Goal: Task Accomplishment & Management: Use online tool/utility

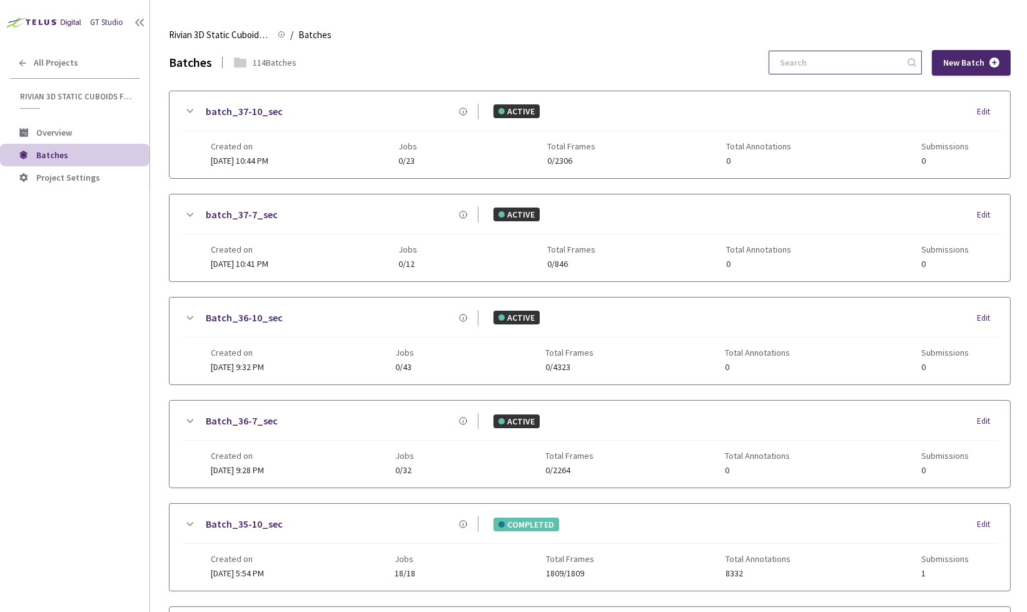
click at [817, 64] on input at bounding box center [839, 62] width 133 height 23
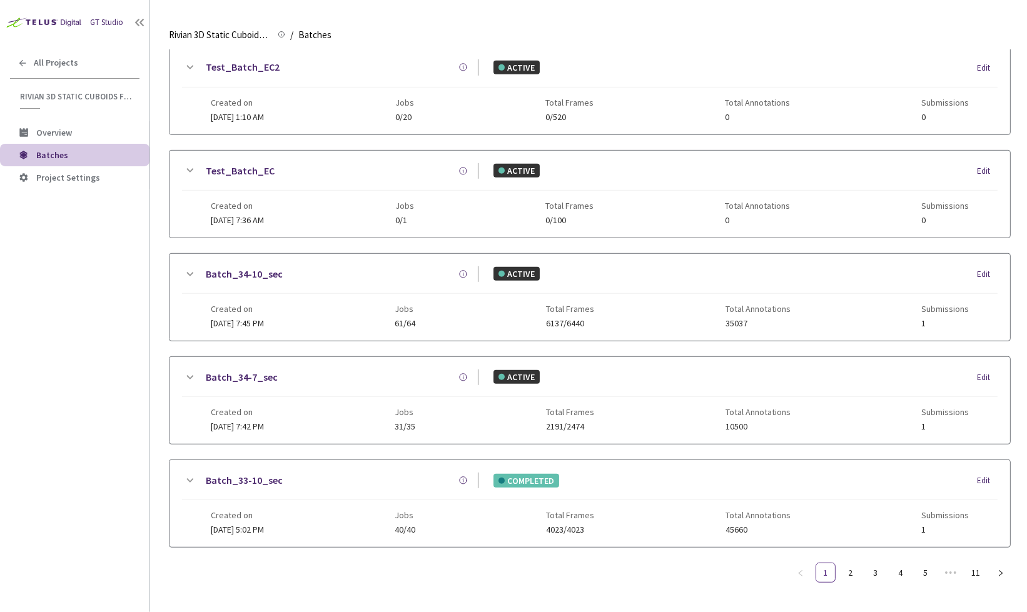
scroll to position [654, 0]
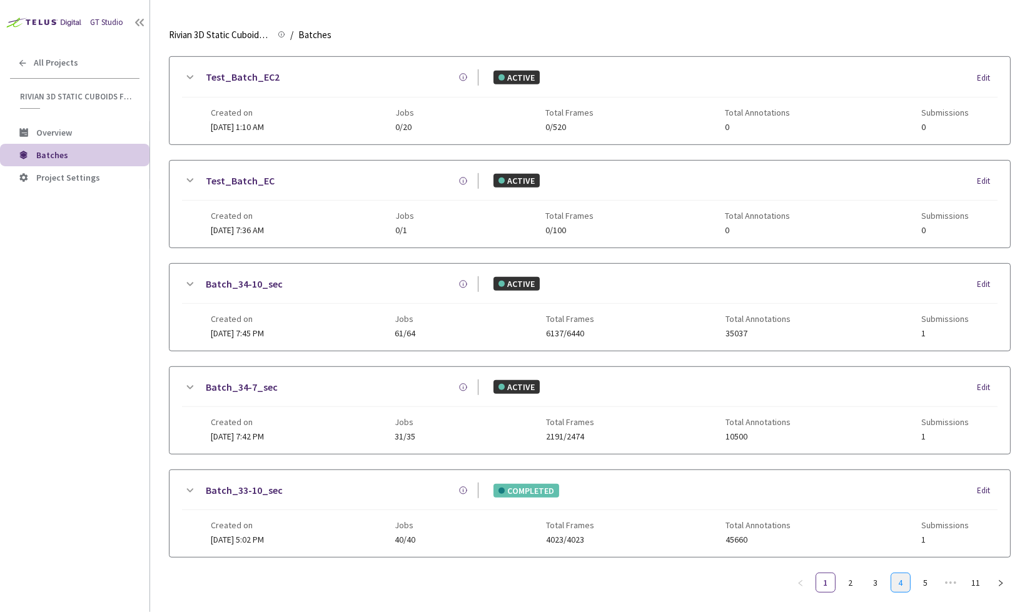
click at [901, 574] on link "4" at bounding box center [900, 583] width 19 height 19
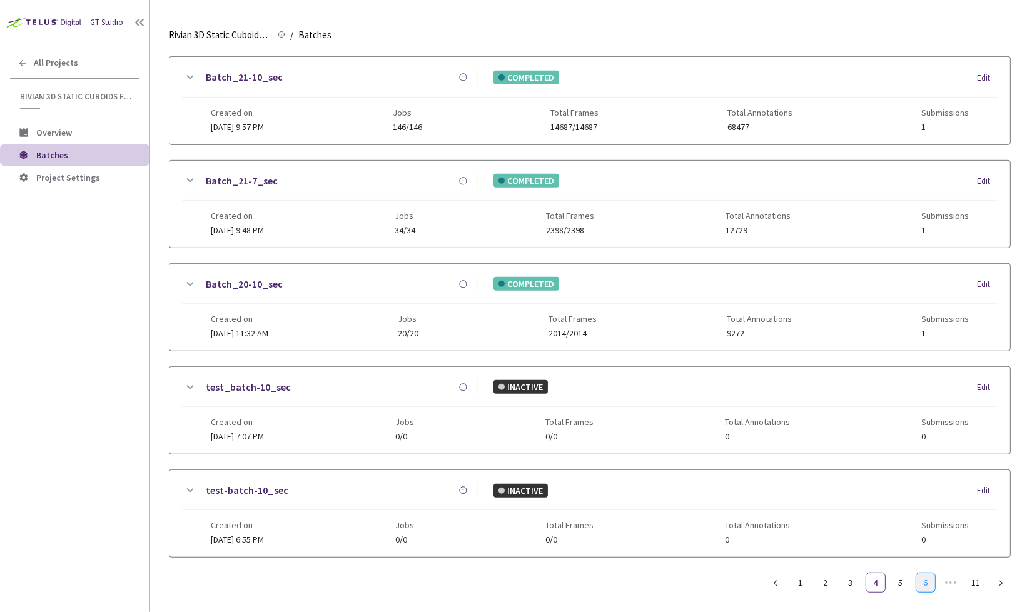
click at [922, 576] on link "6" at bounding box center [926, 583] width 19 height 19
click at [243, 483] on link "Batch_12-10_sec" at bounding box center [244, 491] width 77 height 16
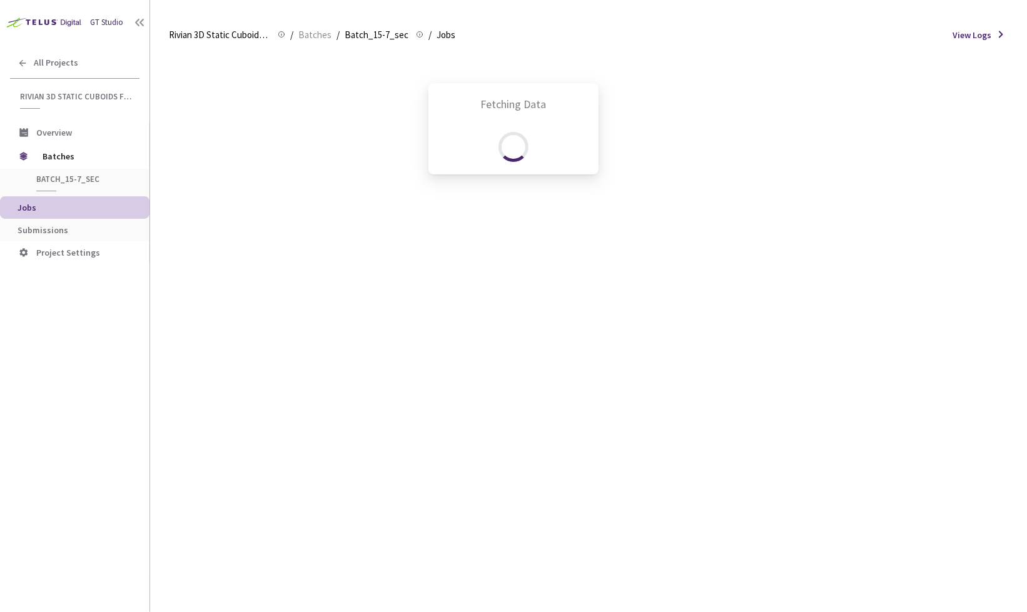
click at [64, 227] on div "Fetching Data" at bounding box center [513, 306] width 1027 height 612
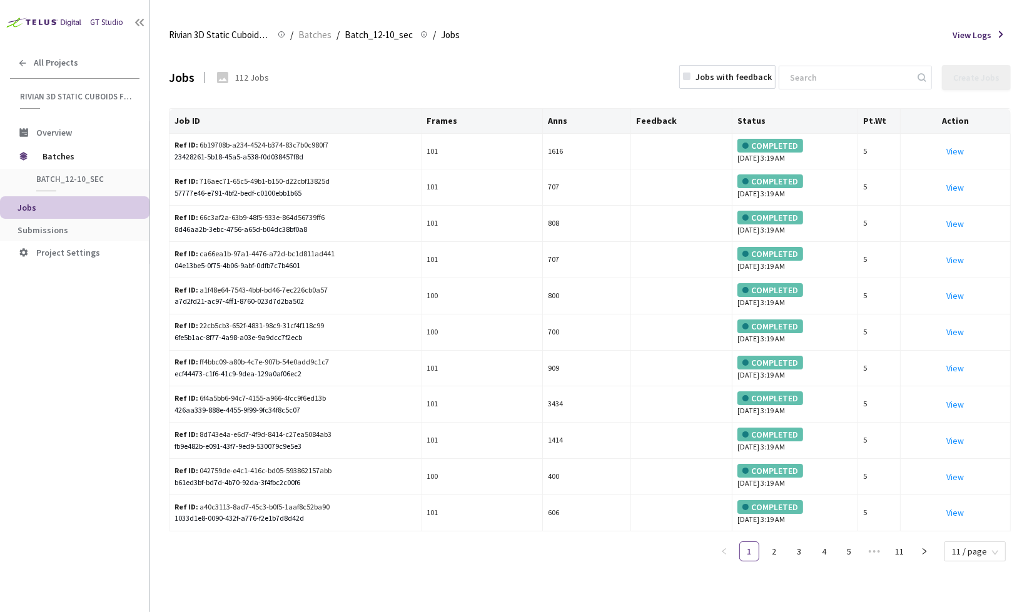
click at [64, 227] on span "Submissions" at bounding box center [43, 230] width 51 height 11
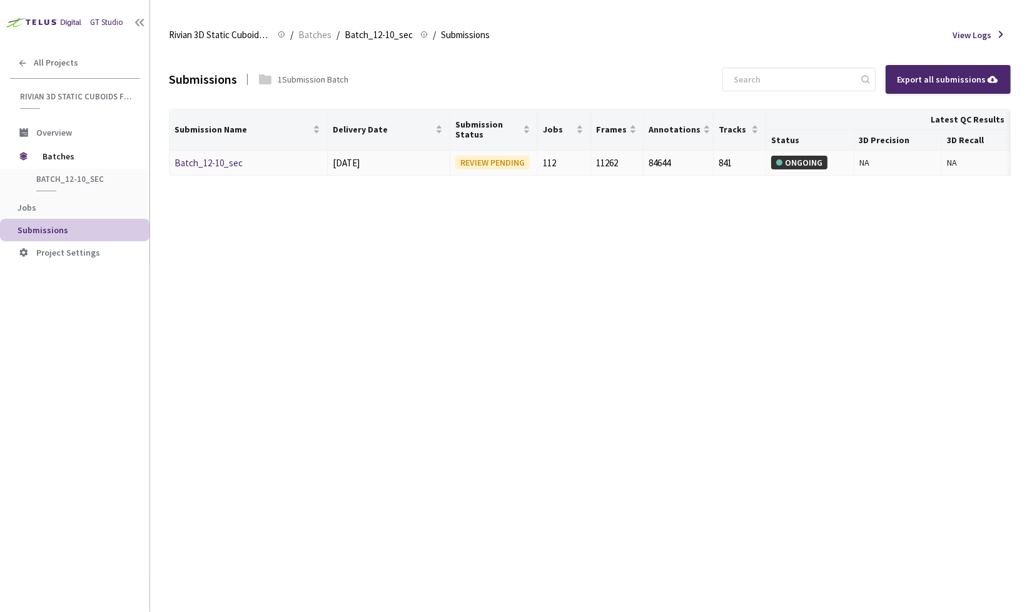
click at [213, 160] on link "Batch_12-10_sec" at bounding box center [209, 163] width 68 height 12
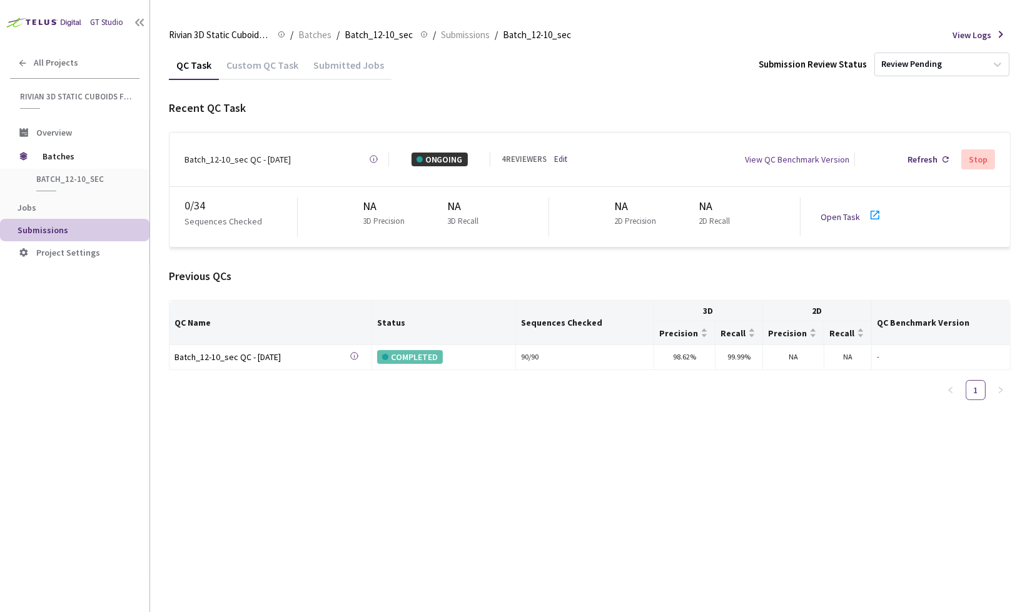
click at [563, 154] on link "Edit" at bounding box center [560, 159] width 13 height 13
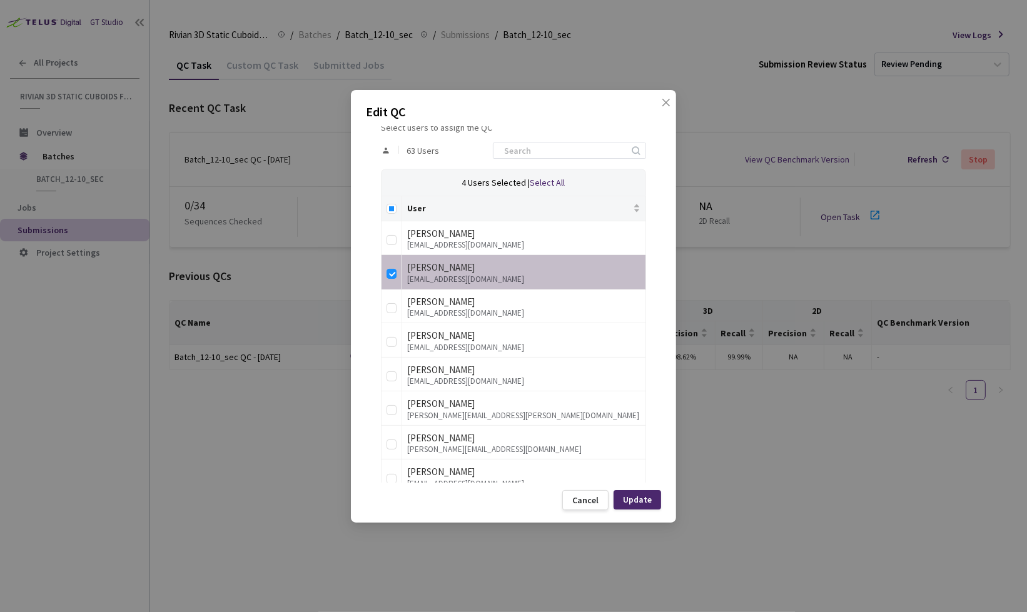
scroll to position [254, 0]
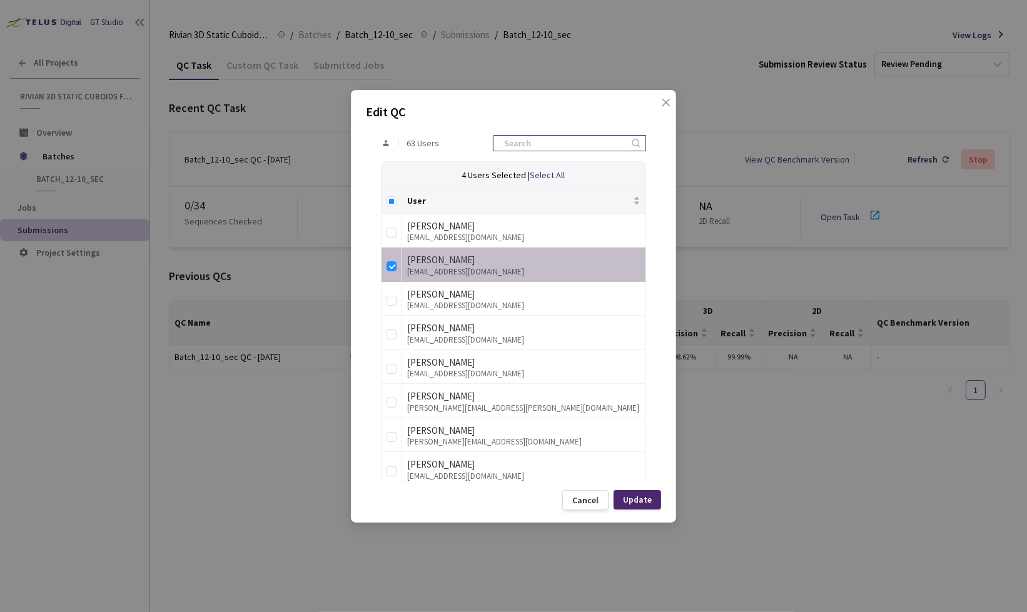
click at [543, 144] on input at bounding box center [563, 143] width 133 height 15
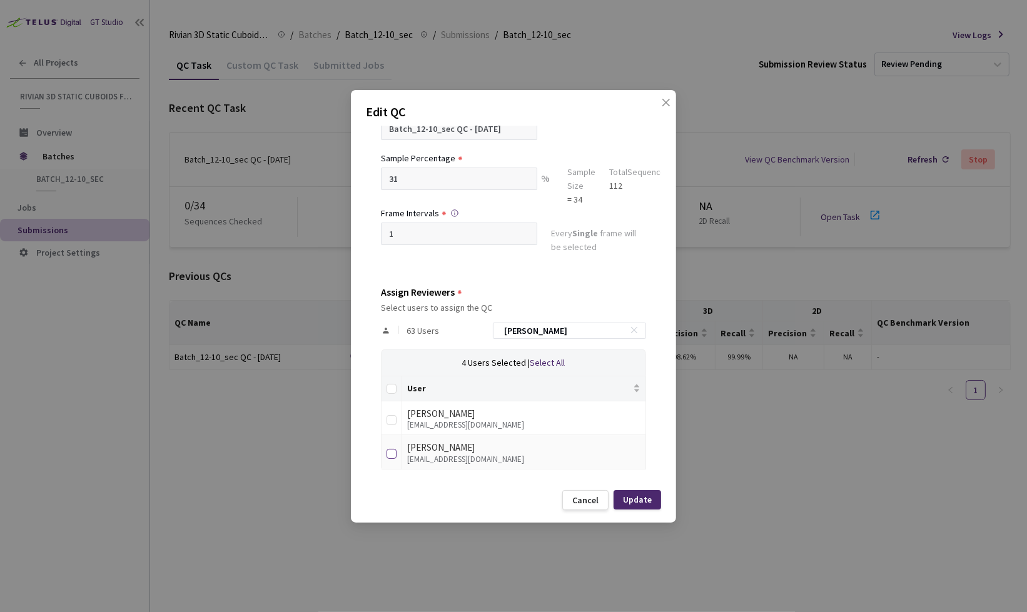
type input "[PERSON_NAME]"
click at [390, 449] on input "checkbox" at bounding box center [392, 454] width 10 height 10
checkbox input "true"
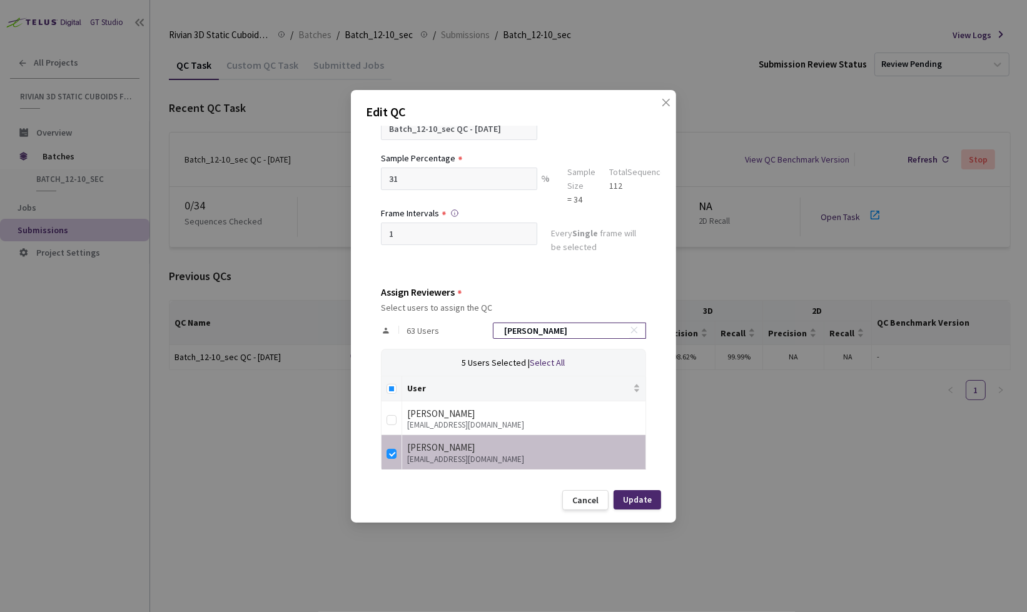
click at [619, 324] on input "[PERSON_NAME]" at bounding box center [563, 330] width 133 height 15
click at [630, 326] on icon at bounding box center [634, 330] width 9 height 9
click at [636, 497] on div "Update" at bounding box center [637, 500] width 29 height 10
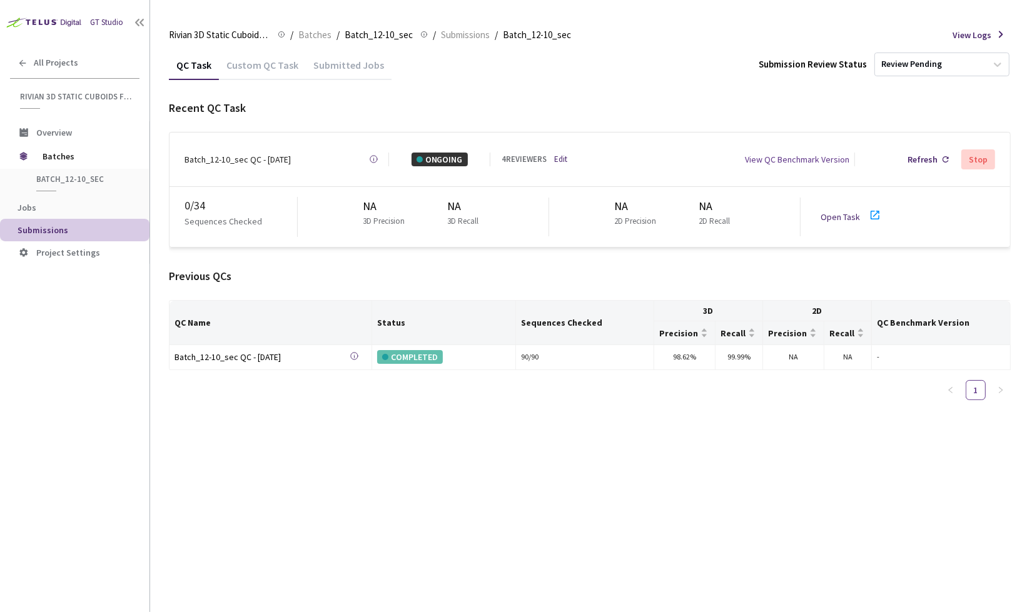
click at [636, 497] on div "QC Task Custom QC Task Submitted Jobs Submission Review Status Review Pending R…" at bounding box center [590, 331] width 842 height 562
click at [560, 158] on link "Edit" at bounding box center [560, 159] width 13 height 13
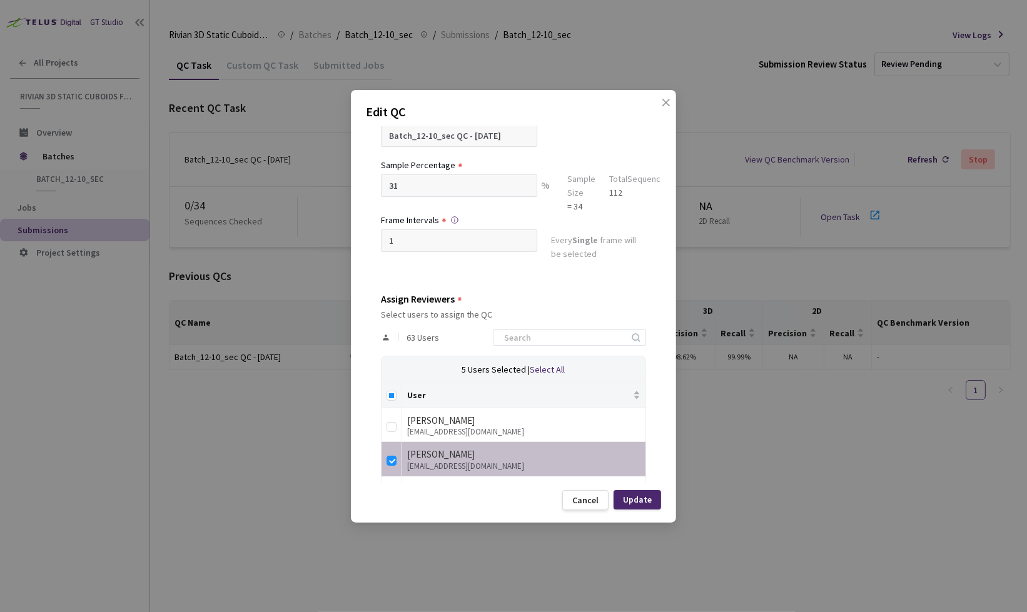
scroll to position [70, 0]
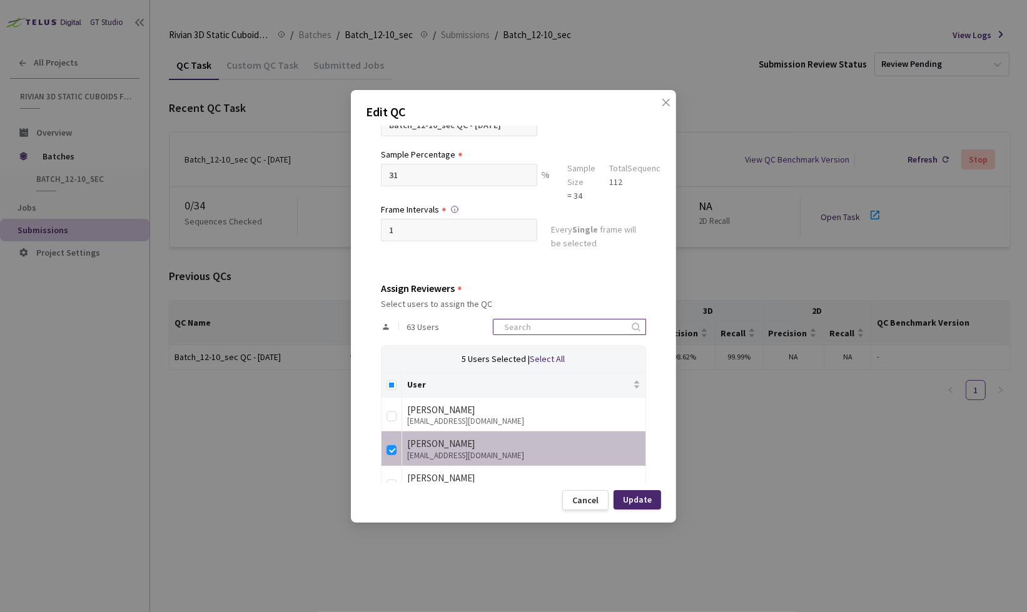
click at [561, 320] on input at bounding box center [563, 327] width 133 height 15
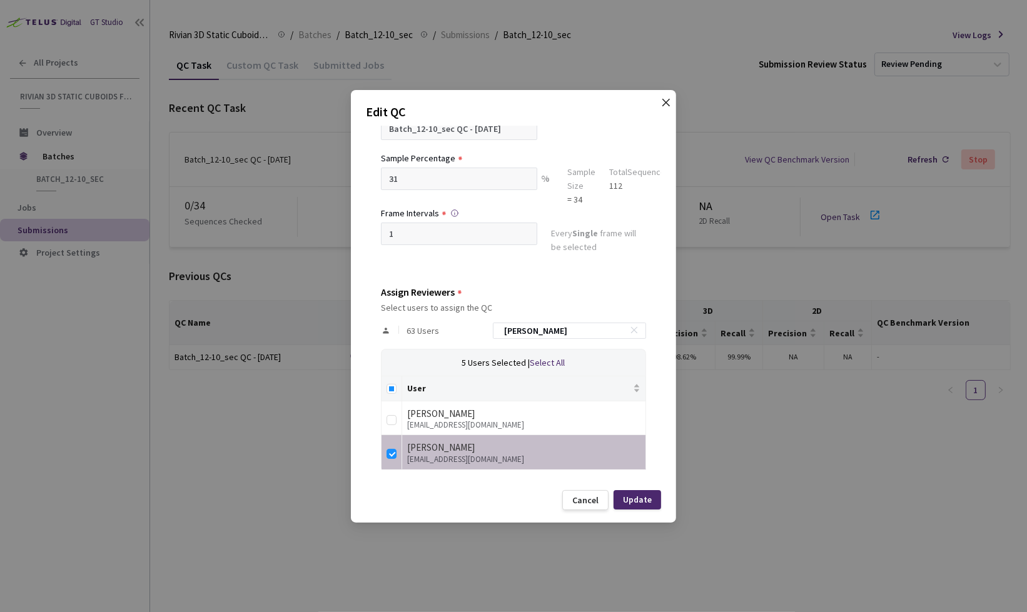
type input "[PERSON_NAME]"
click at [658, 103] on span "Close" at bounding box center [666, 115] width 35 height 35
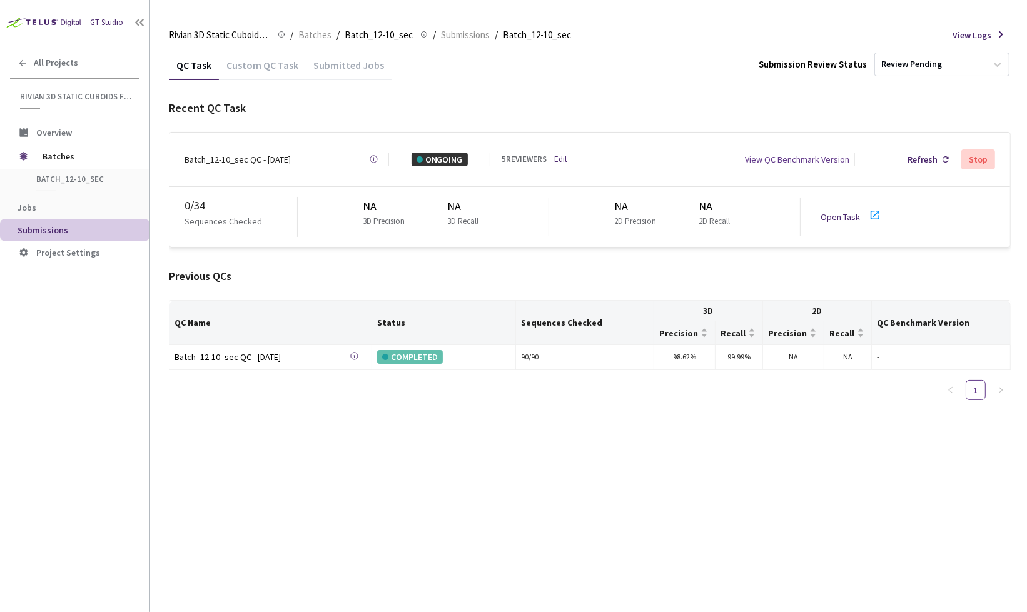
click at [836, 211] on link "Open Task" at bounding box center [840, 216] width 39 height 11
click at [77, 151] on span "Batches" at bounding box center [86, 156] width 86 height 25
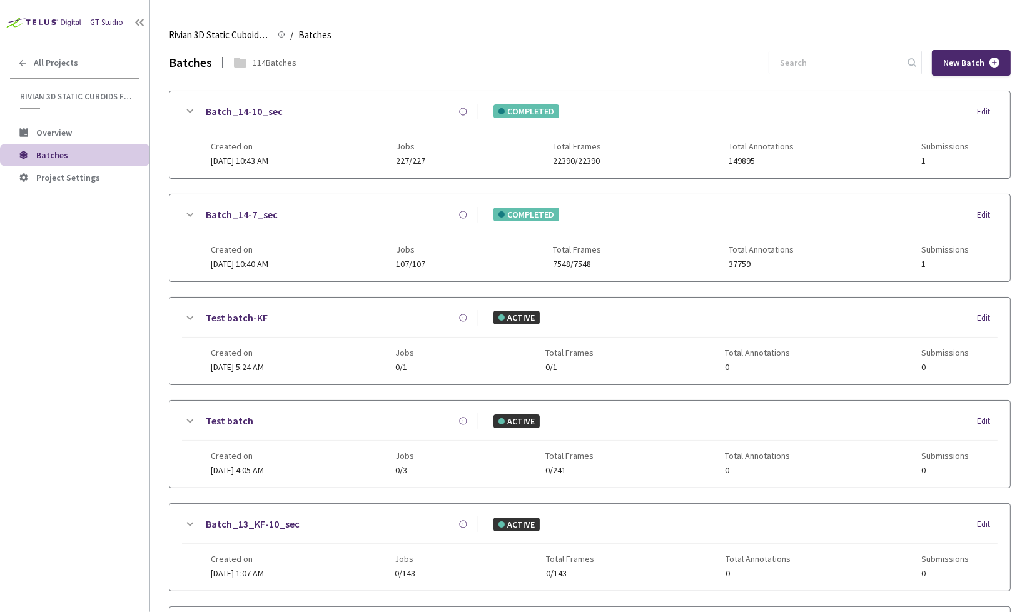
scroll to position [664, 0]
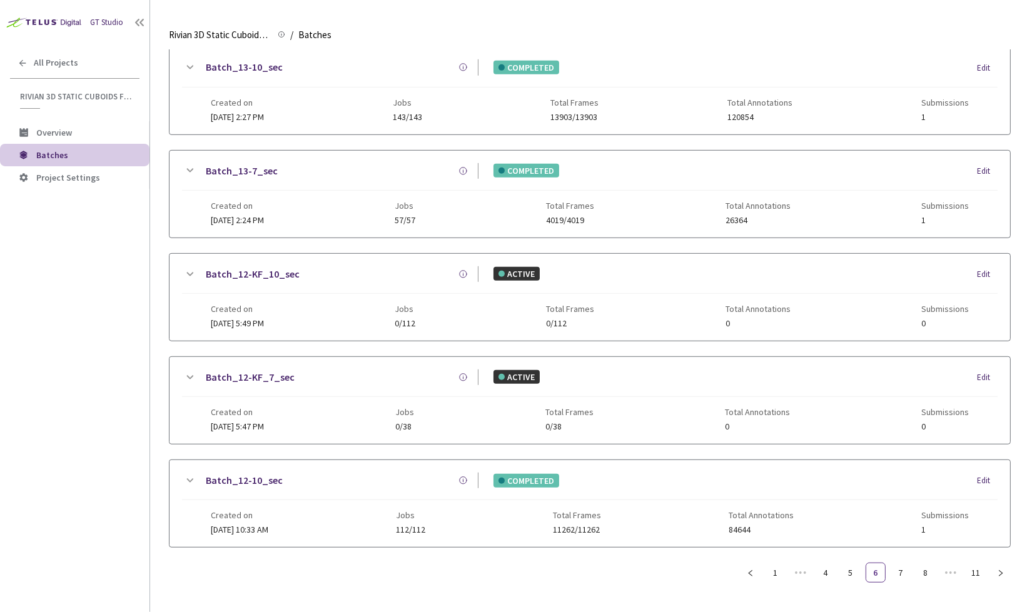
click at [913, 563] on ul "1 ••• 4 5 6 7 8 ••• 11" at bounding box center [876, 573] width 270 height 20
click at [922, 564] on link "8" at bounding box center [926, 573] width 19 height 19
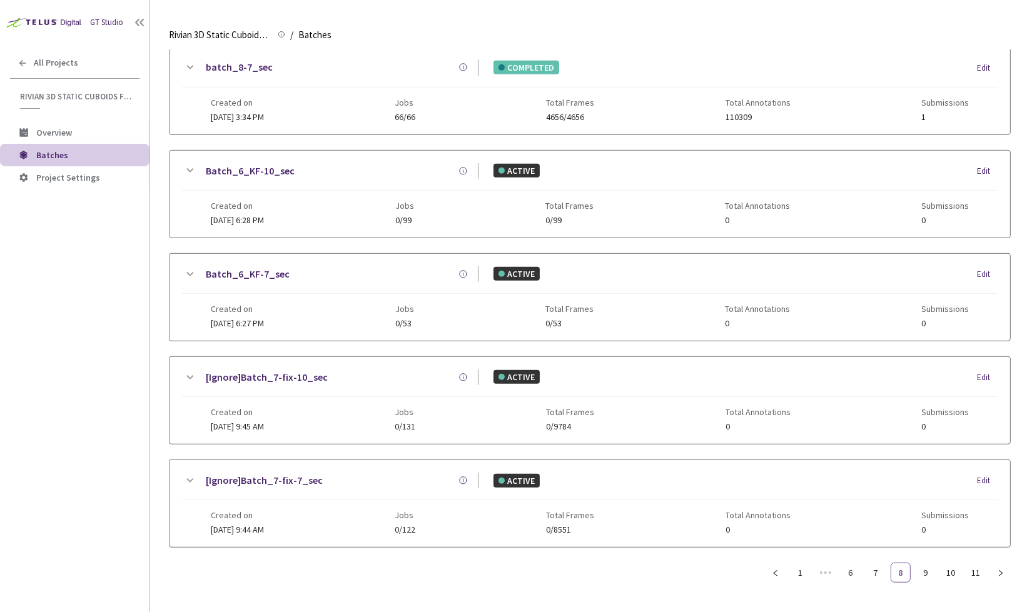
scroll to position [654, 0]
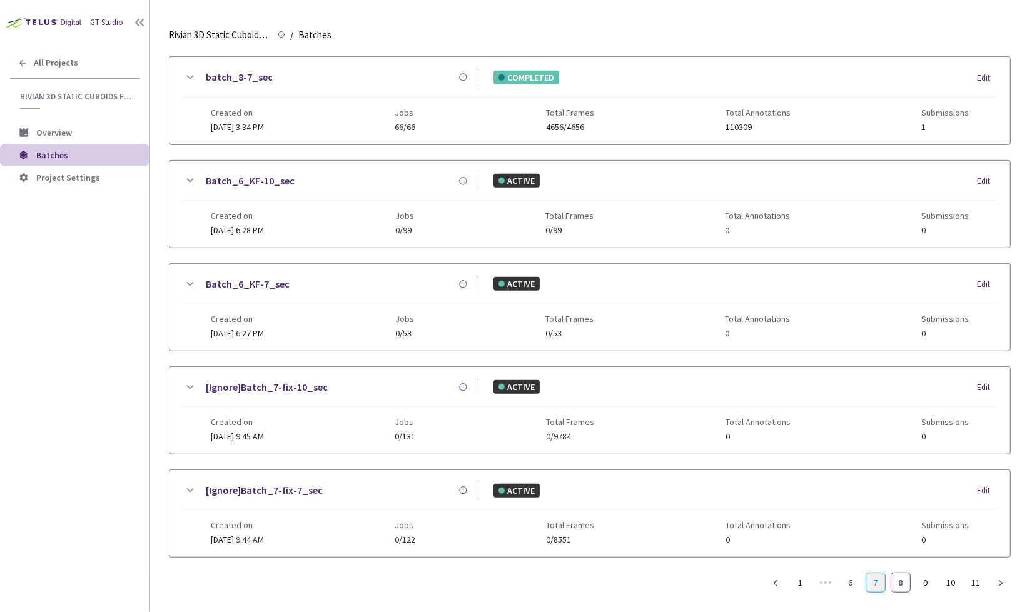
click at [873, 577] on link "7" at bounding box center [875, 583] width 19 height 19
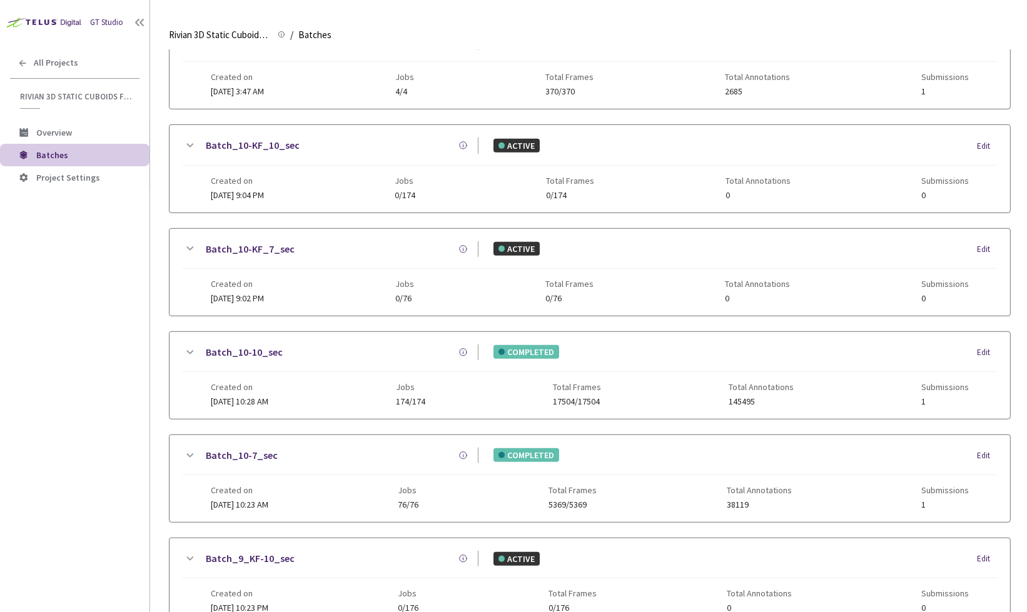
scroll to position [582, 0]
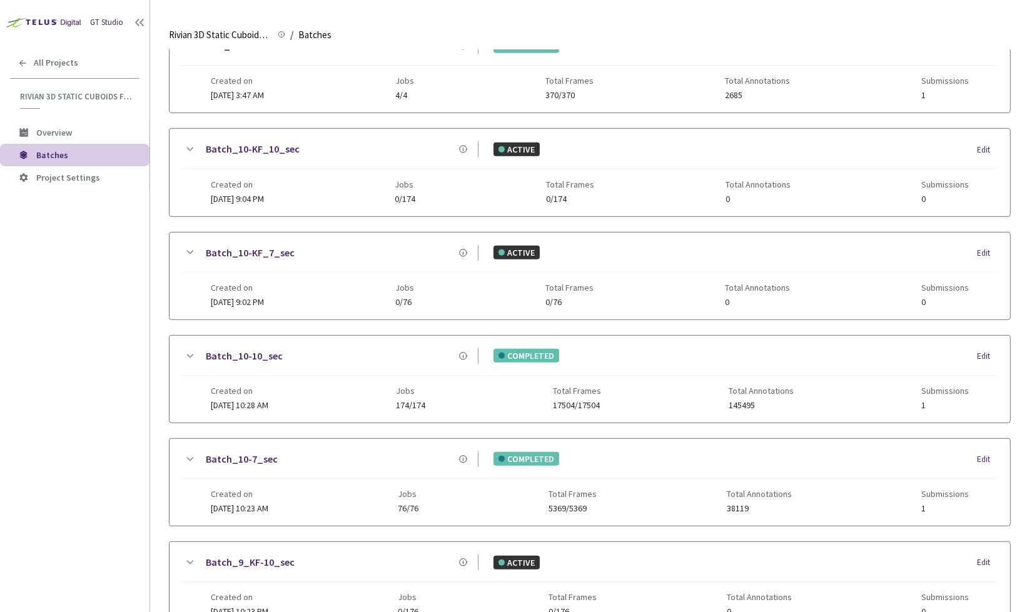
click at [221, 348] on link "Batch_10-10_sec" at bounding box center [244, 356] width 77 height 16
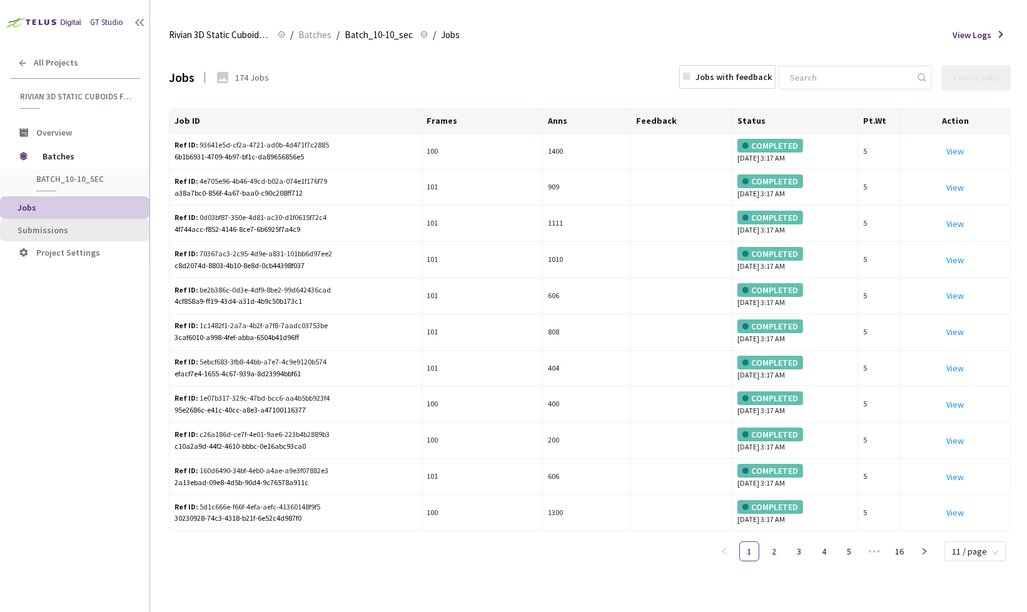
click at [60, 219] on li "Submissions" at bounding box center [75, 230] width 150 height 23
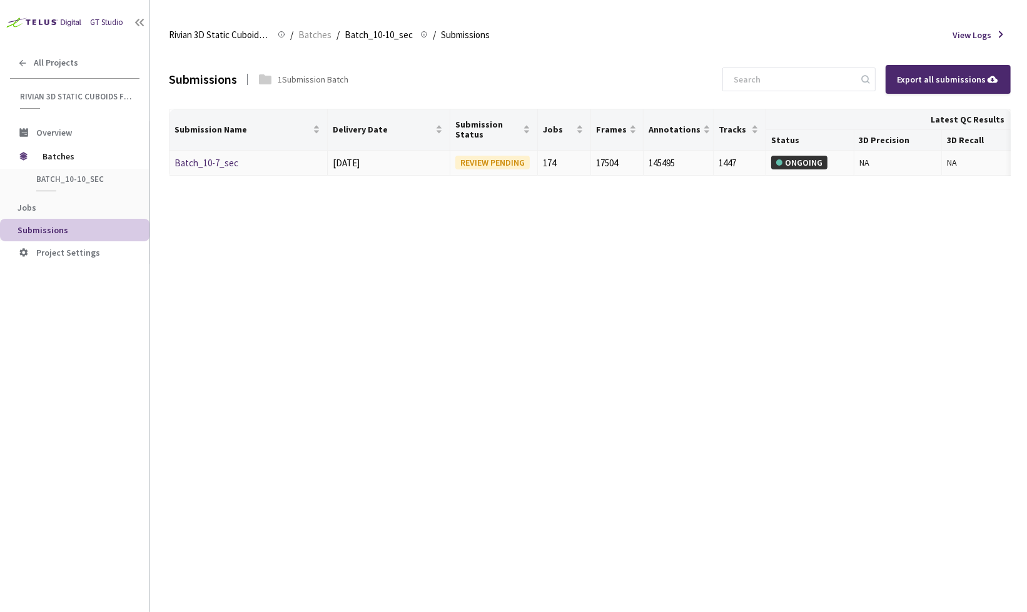
click at [189, 153] on td "Batch_10-7_sec" at bounding box center [249, 164] width 158 height 26
click at [190, 172] on td "Batch_10-7_sec" at bounding box center [249, 164] width 158 height 26
click at [173, 152] on td "Batch_10-7_sec" at bounding box center [249, 164] width 158 height 26
click at [197, 165] on link "Batch_10-7_sec" at bounding box center [207, 163] width 64 height 12
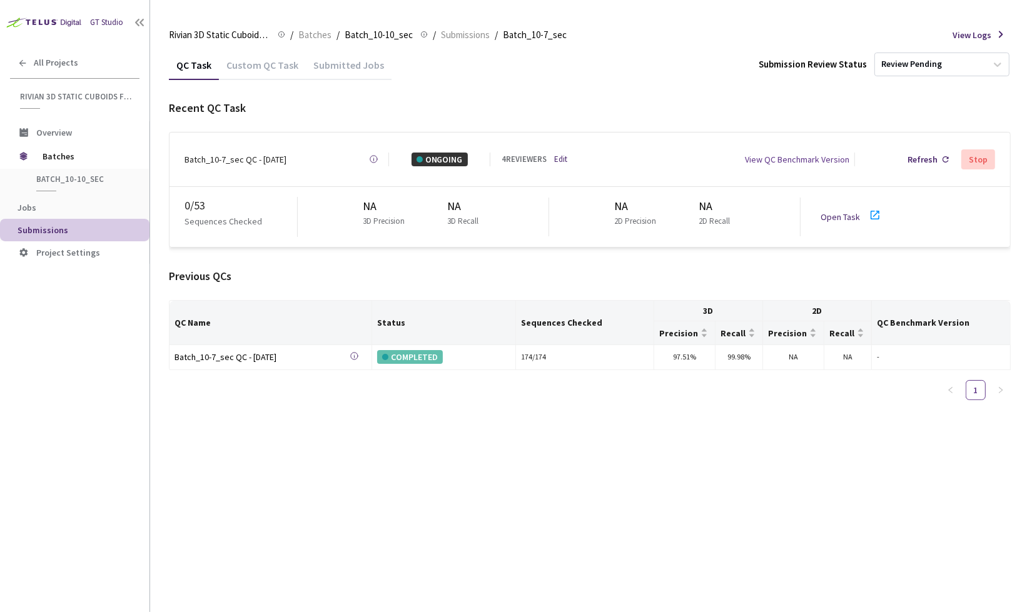
click at [555, 153] on link "Edit" at bounding box center [560, 159] width 13 height 13
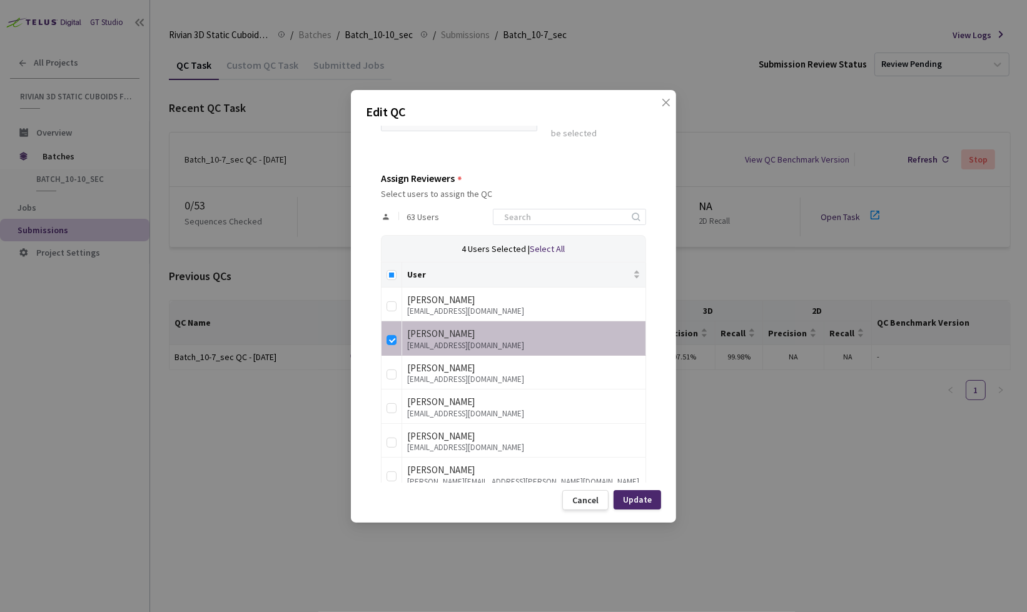
scroll to position [186, 0]
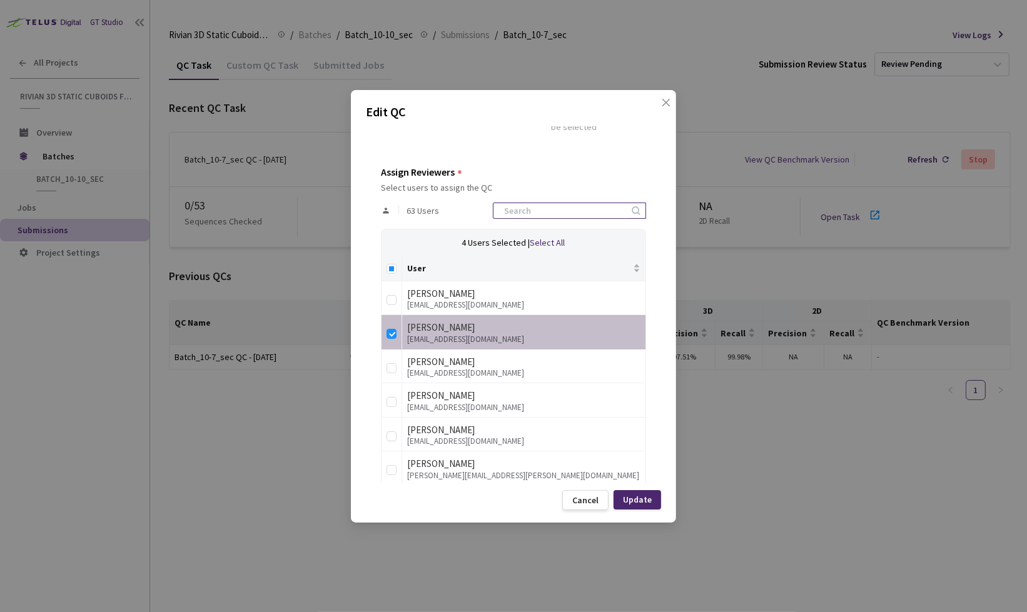
click at [569, 206] on input at bounding box center [563, 210] width 133 height 15
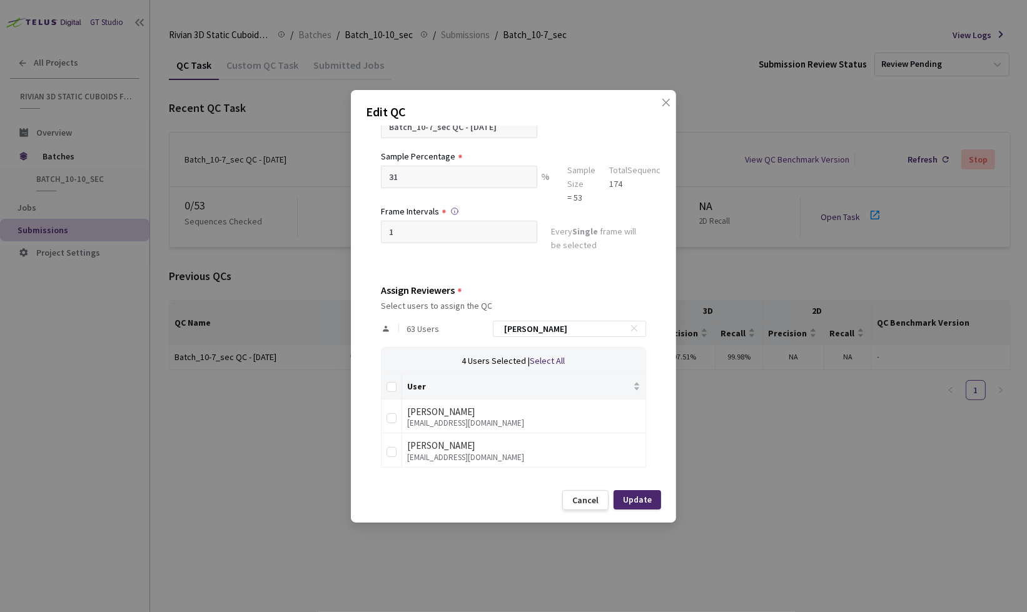
scroll to position [66, 0]
type input "[PERSON_NAME]"
click at [389, 454] on input "checkbox" at bounding box center [392, 454] width 10 height 10
checkbox input "true"
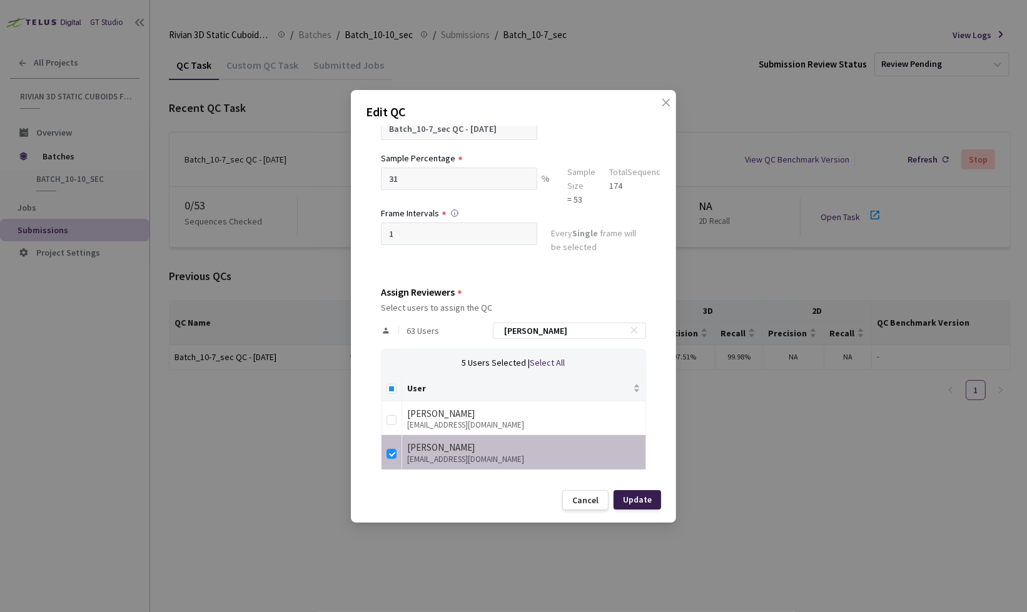
click at [627, 495] on div "Update" at bounding box center [637, 500] width 29 height 10
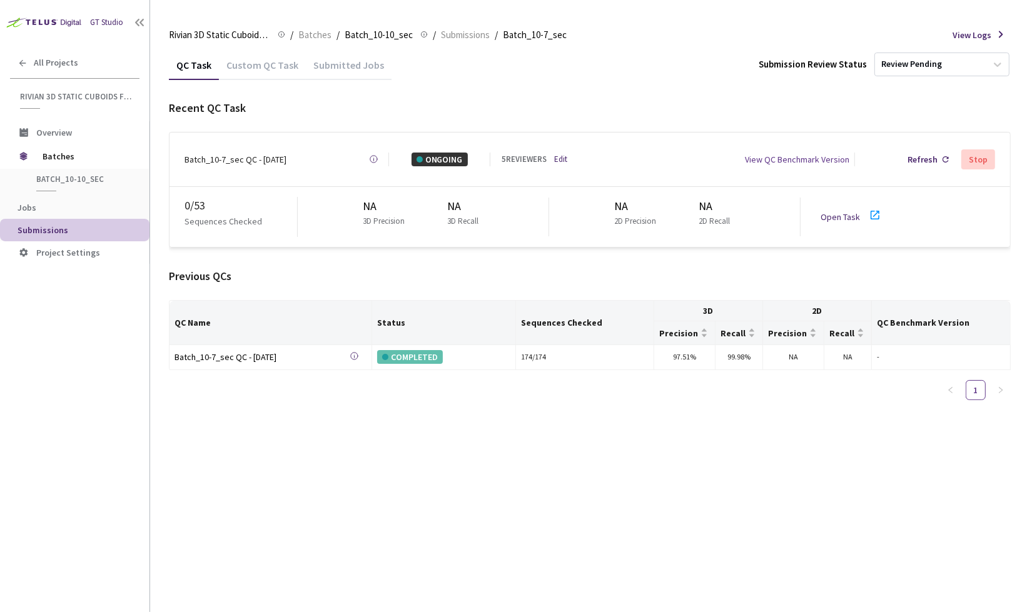
click at [557, 155] on link "Edit" at bounding box center [560, 159] width 13 height 13
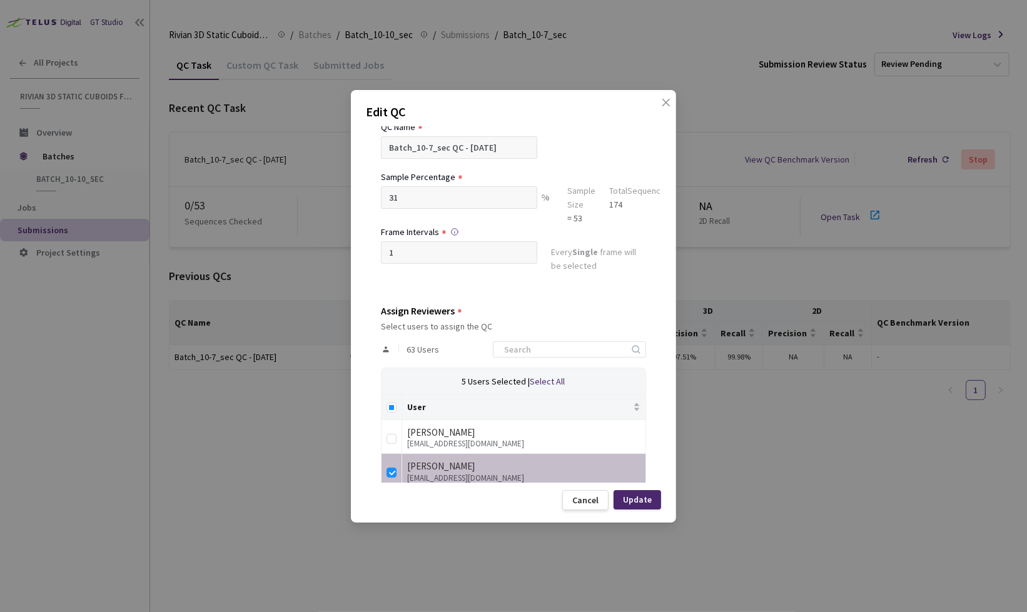
scroll to position [69, 0]
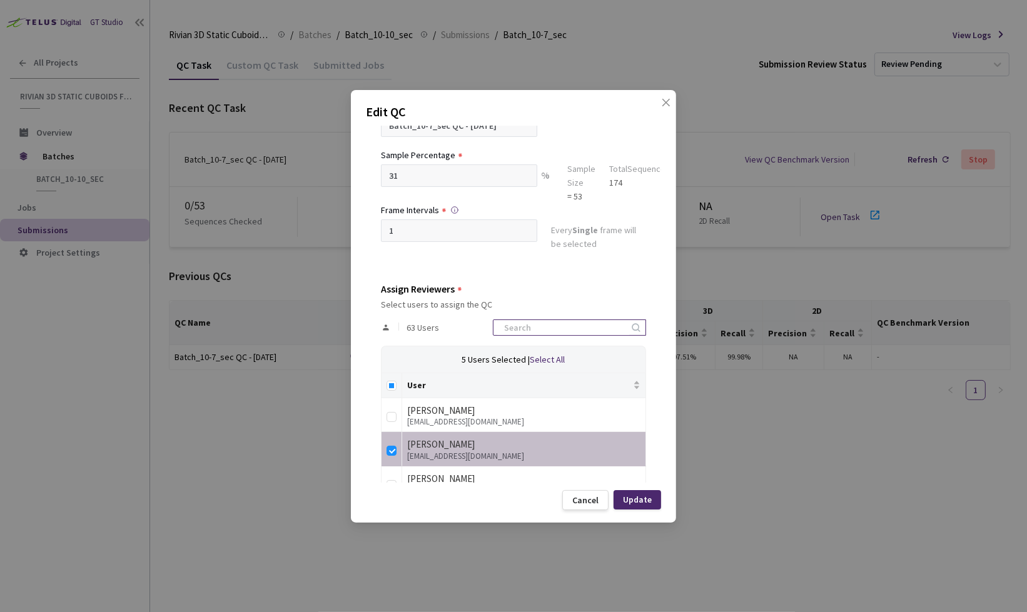
click at [563, 321] on input at bounding box center [563, 327] width 133 height 15
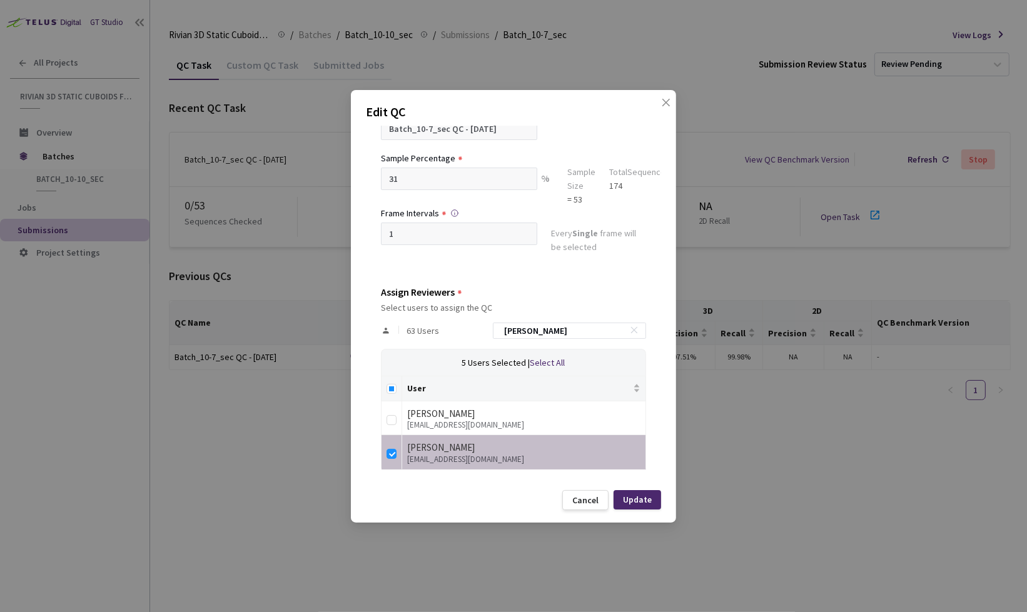
type input "[PERSON_NAME]"
click at [666, 96] on div "Edit QC QC Details QC Name Batch_10-7_sec QC - [DATE] Sample Percentage 31 % Sa…" at bounding box center [513, 306] width 325 height 433
click at [666, 98] on icon "close" at bounding box center [666, 103] width 10 height 10
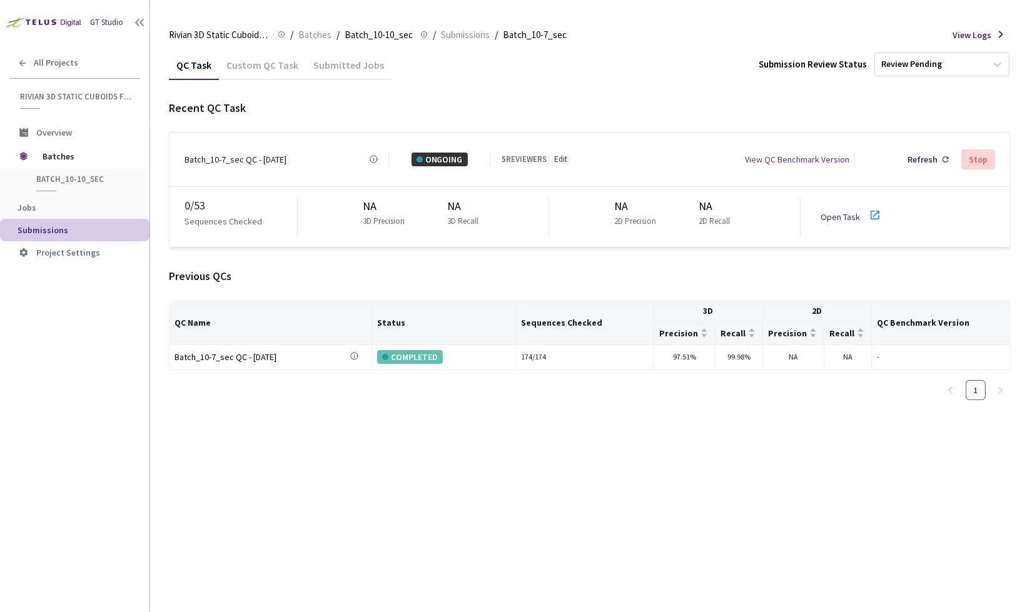
click at [858, 211] on link "Open Task" at bounding box center [840, 216] width 39 height 11
click at [559, 155] on link "Edit" at bounding box center [560, 159] width 13 height 13
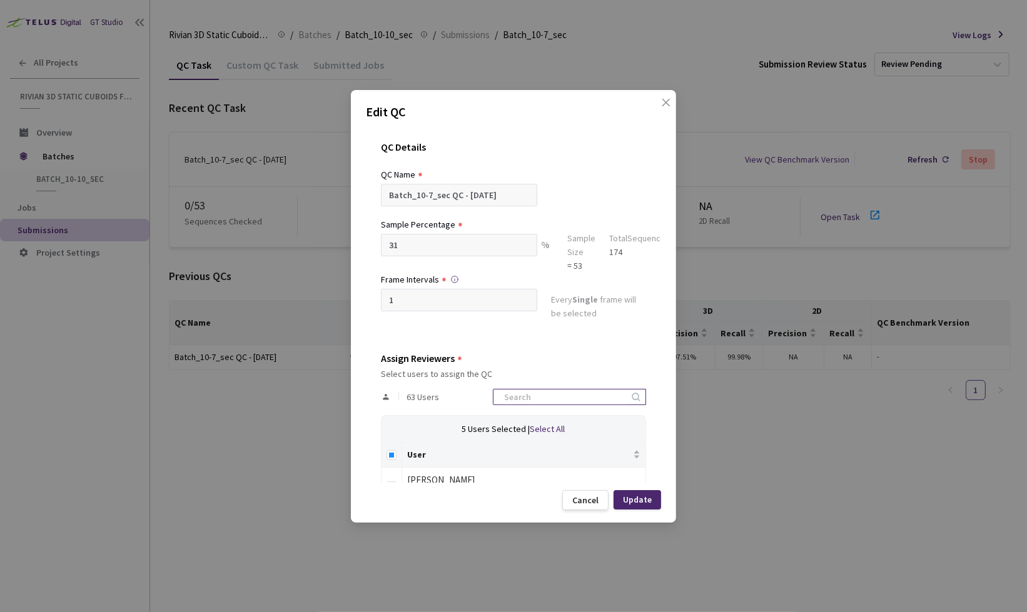
click at [562, 392] on input at bounding box center [563, 397] width 133 height 15
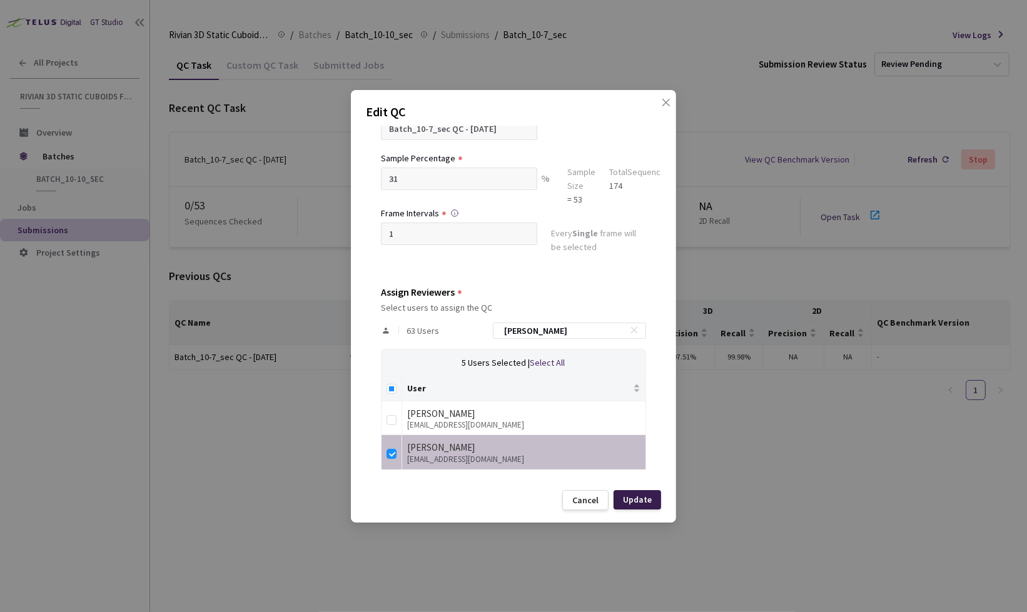
type input "[PERSON_NAME]"
click at [644, 500] on div "Update" at bounding box center [637, 500] width 29 height 10
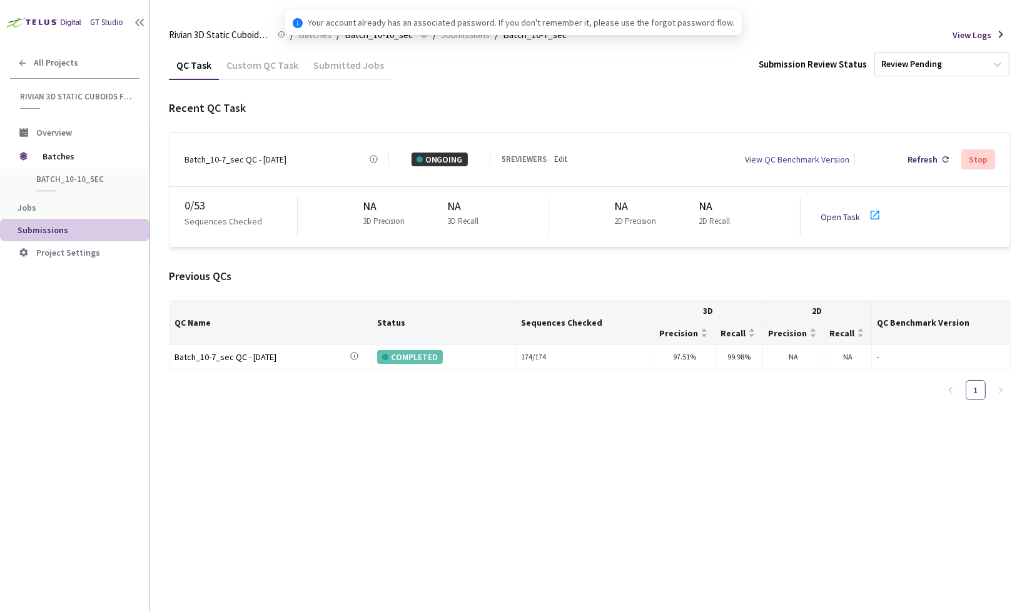
click at [845, 212] on link "Open Task" at bounding box center [840, 216] width 39 height 11
click at [562, 154] on link "Edit" at bounding box center [560, 159] width 13 height 13
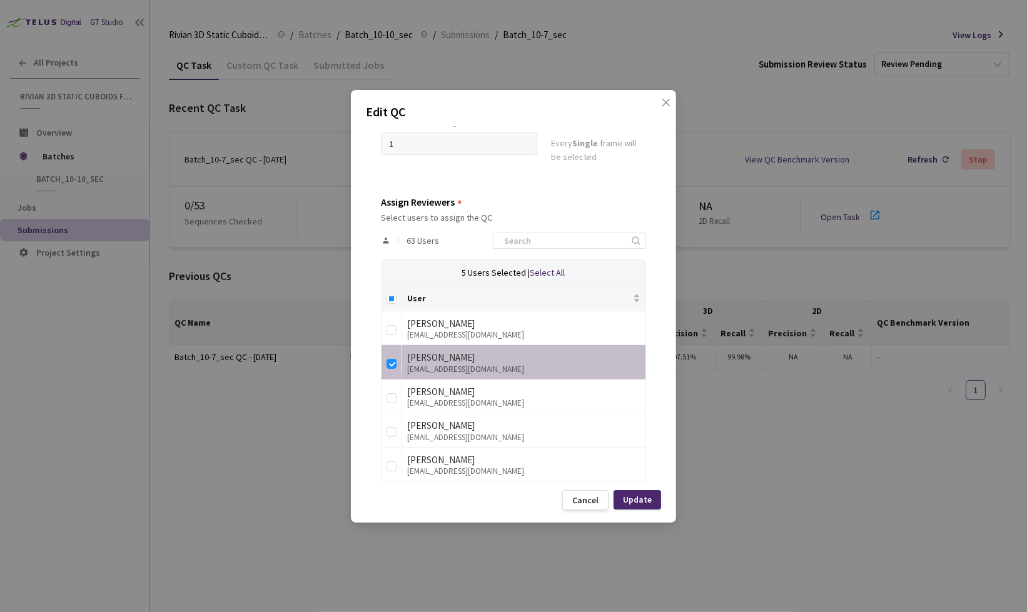
scroll to position [172, 0]
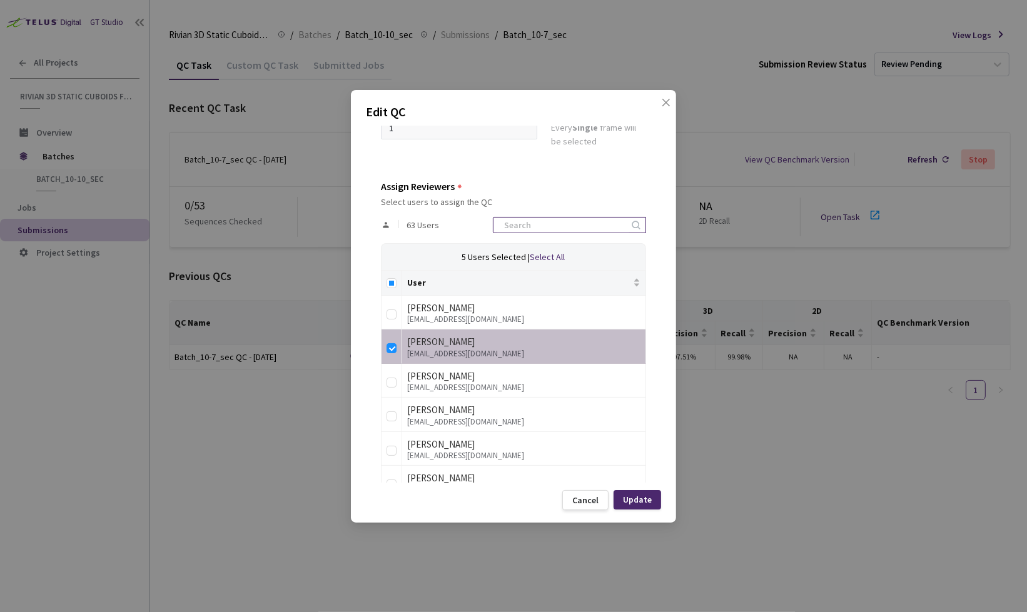
click at [561, 220] on input at bounding box center [563, 225] width 133 height 15
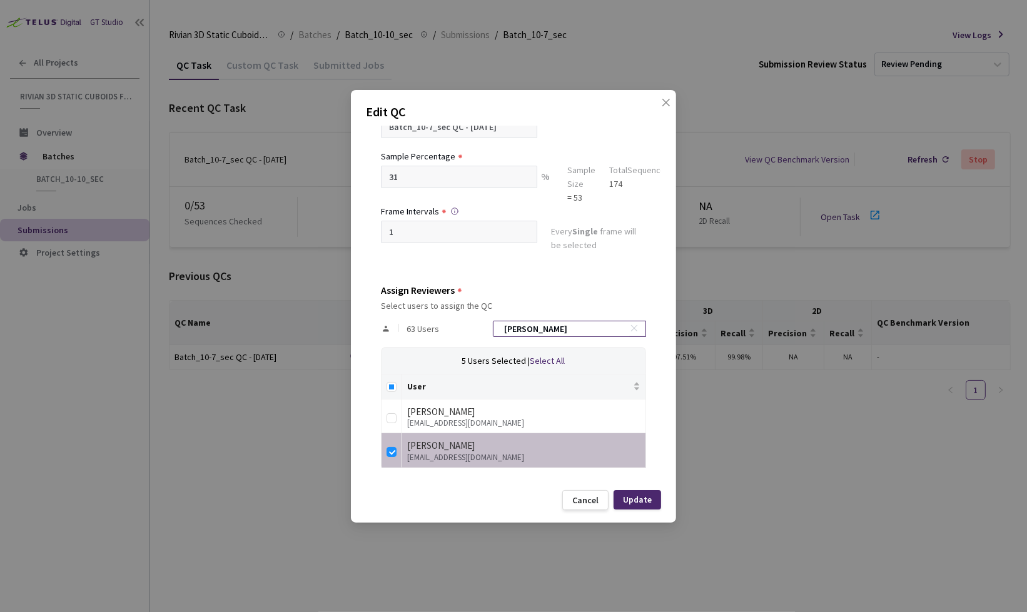
scroll to position [66, 0]
type input "[PERSON_NAME]"
click at [669, 101] on icon "close" at bounding box center [666, 103] width 10 height 10
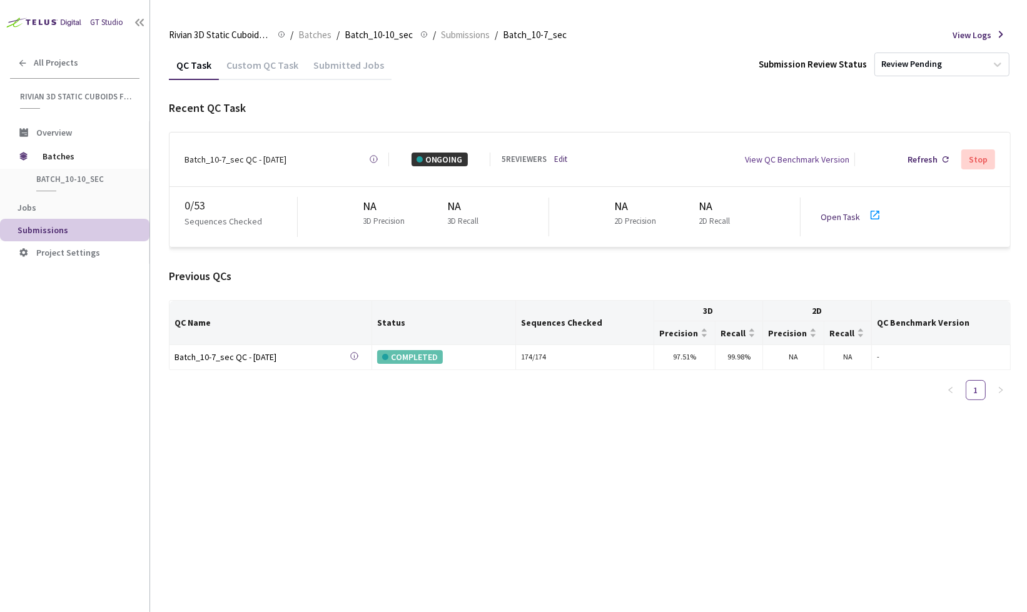
click at [858, 211] on link "Open Task" at bounding box center [840, 216] width 39 height 11
